Goal: Task Accomplishment & Management: Manage account settings

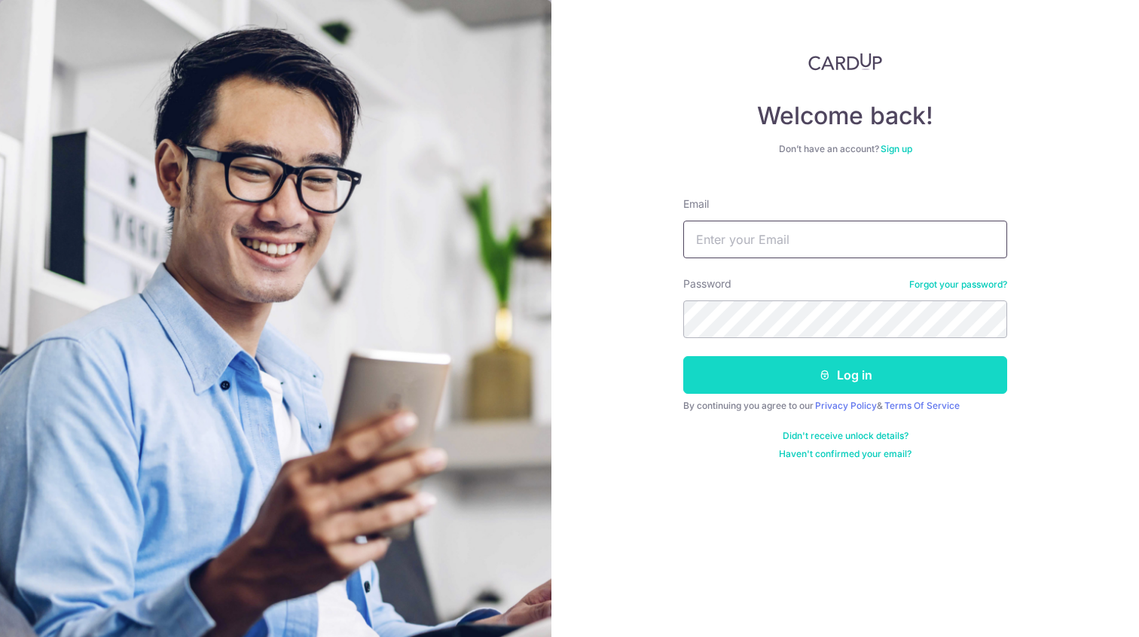
type input "[EMAIL_ADDRESS][DOMAIN_NAME]"
click at [782, 363] on button "Log in" at bounding box center [845, 375] width 324 height 38
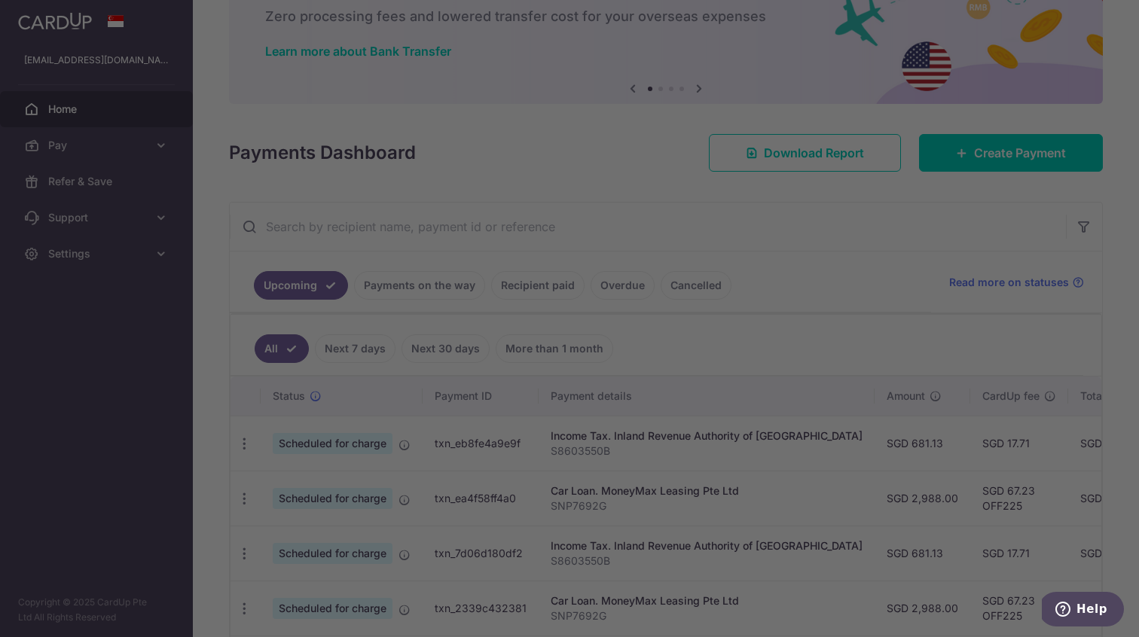
scroll to position [91, 0]
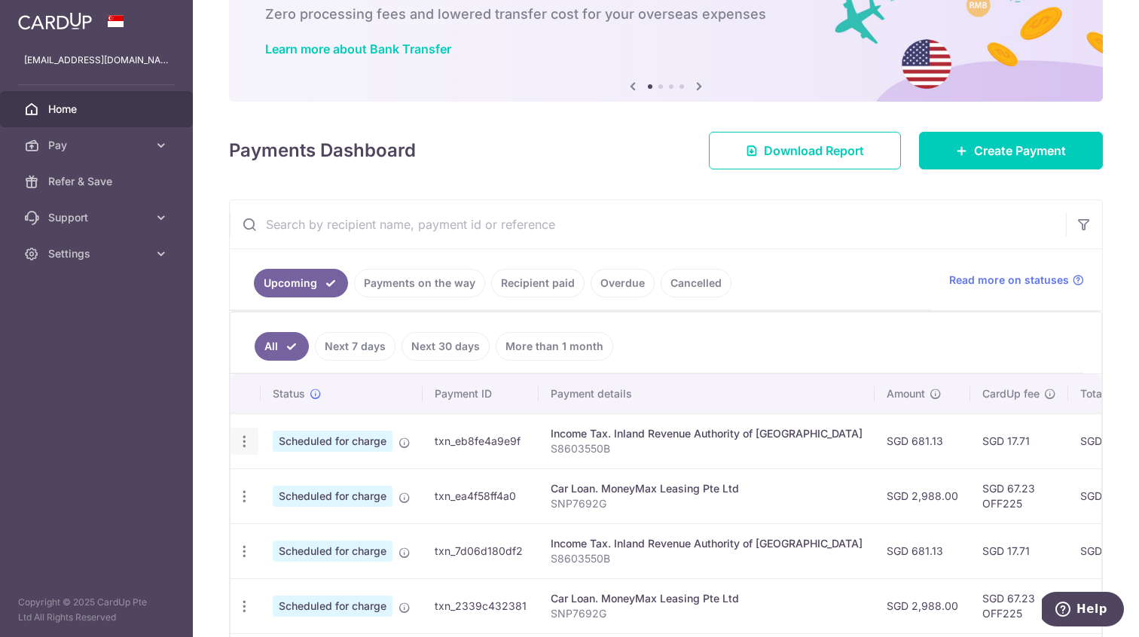
click at [245, 440] on icon "button" at bounding box center [245, 442] width 16 height 16
click at [335, 520] on span "Cancel payment" at bounding box center [324, 520] width 101 height 18
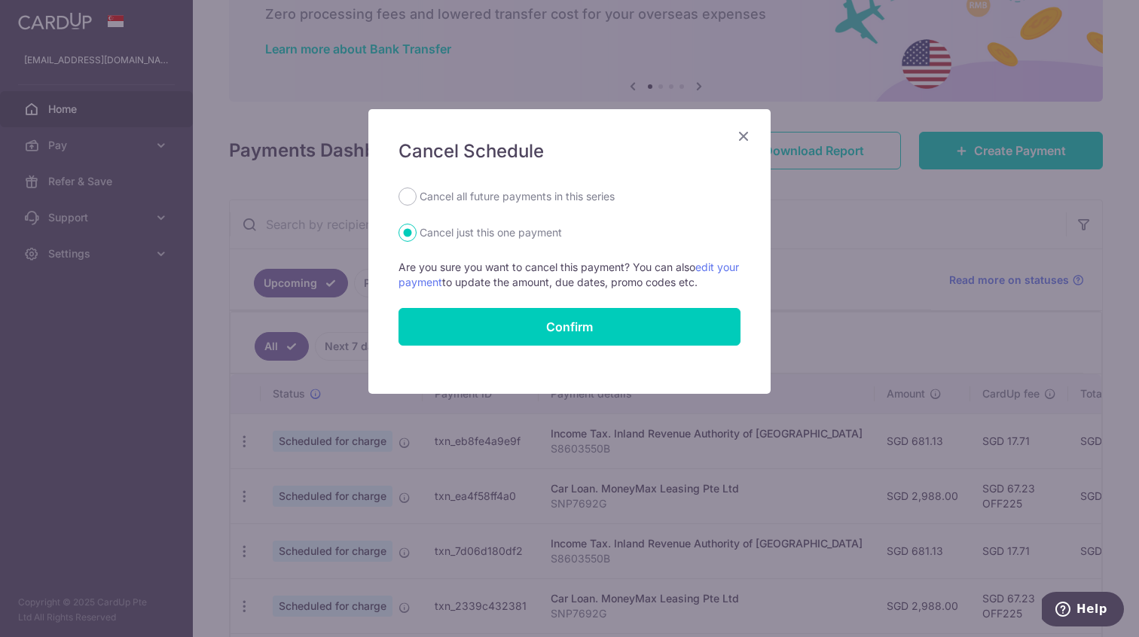
click at [583, 191] on label "Cancel all future payments in this series" at bounding box center [517, 197] width 195 height 18
click at [417, 191] on input "Cancel all future payments in this series" at bounding box center [407, 197] width 18 height 18
radio input "true"
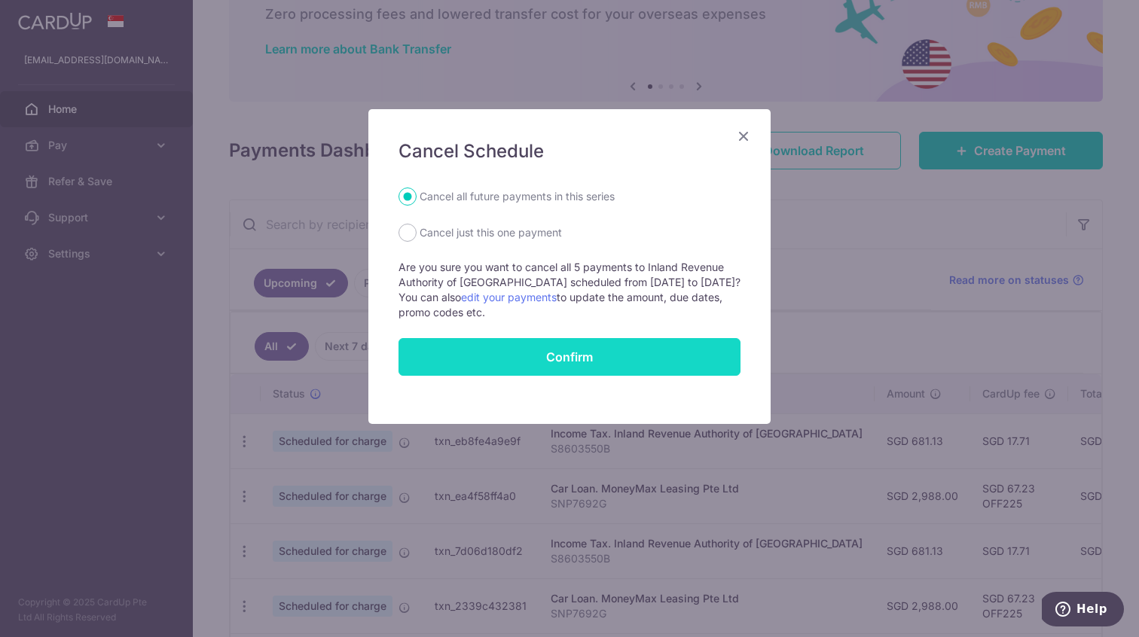
click at [622, 362] on button "Confirm" at bounding box center [569, 357] width 342 height 38
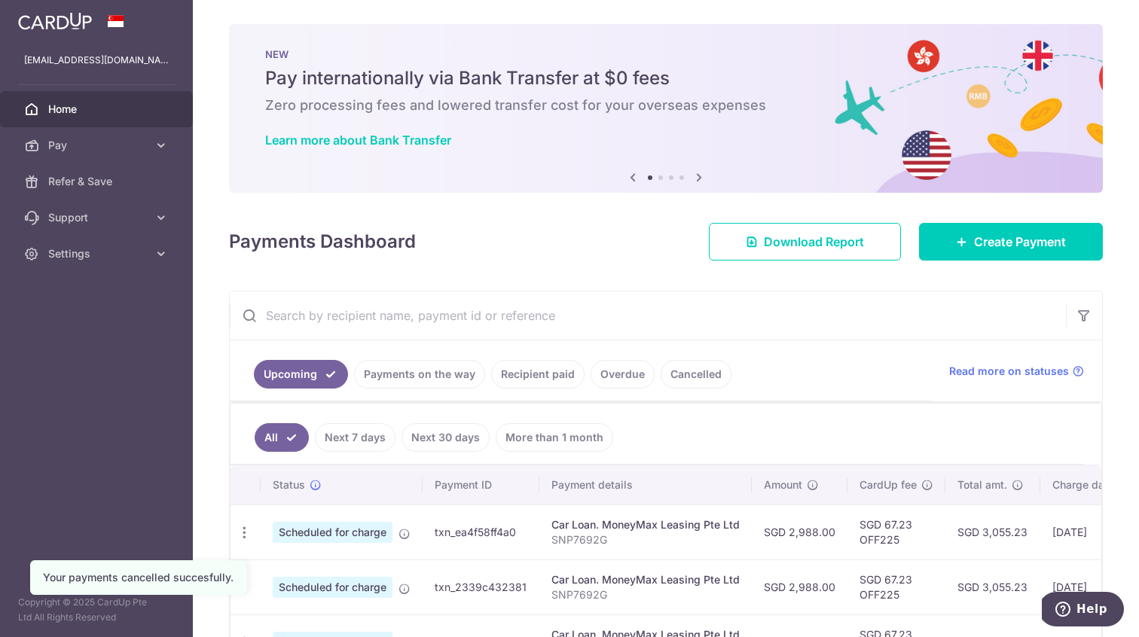
click at [87, 108] on span "Home" at bounding box center [97, 109] width 99 height 15
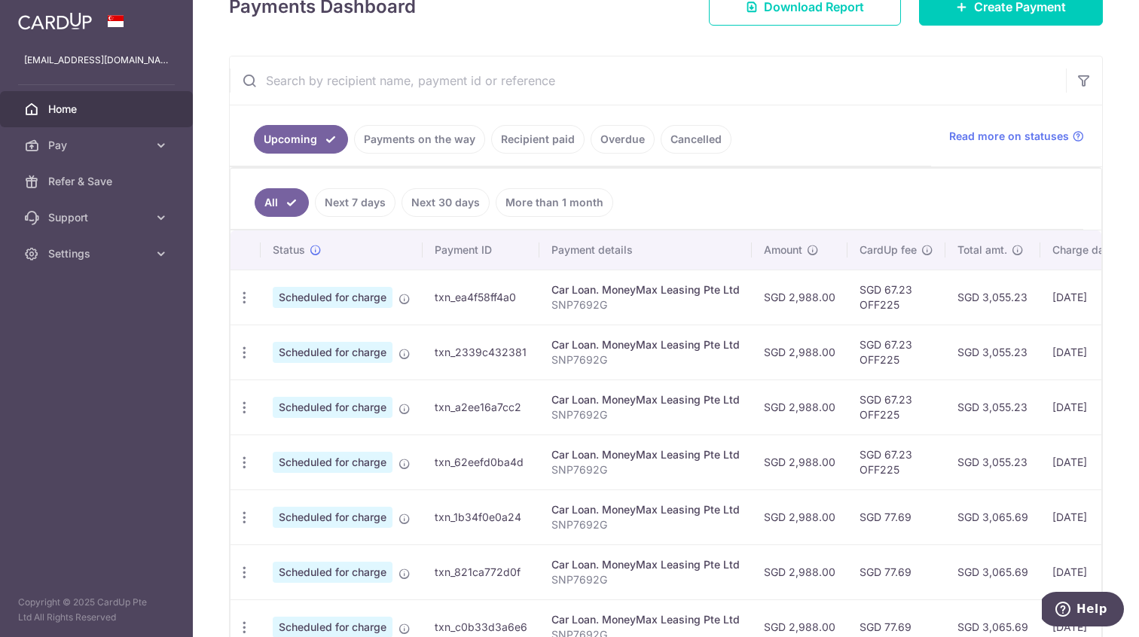
scroll to position [233, 0]
